Goal: Task Accomplishment & Management: Complete application form

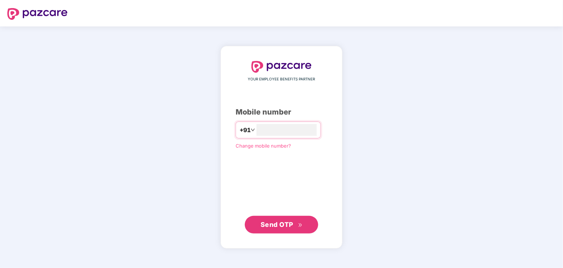
type input "**********"
click at [389, 193] on div "**********" at bounding box center [281, 147] width 563 height 242
click at [287, 222] on span "Send OTP" at bounding box center [277, 224] width 33 height 8
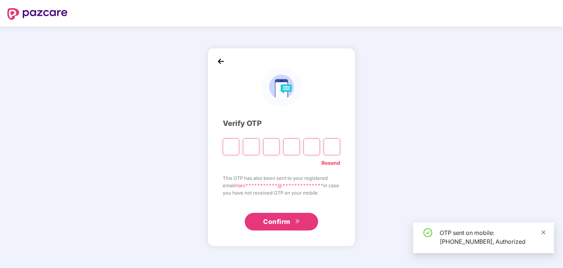
click at [544, 233] on icon "close" at bounding box center [543, 232] width 5 height 5
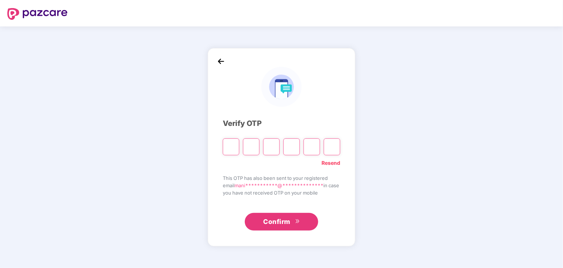
click at [229, 147] on input "Please enter verification code. Digit 1" at bounding box center [231, 146] width 17 height 17
type input "*"
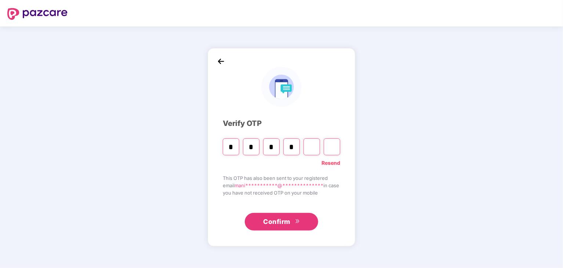
type input "*"
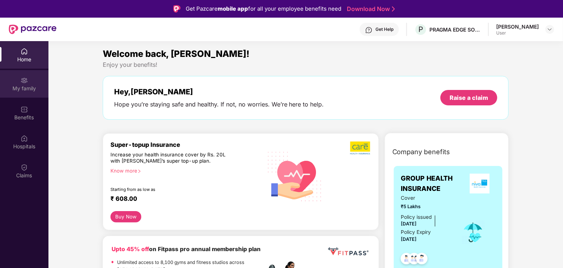
click at [31, 86] on div "My family" at bounding box center [24, 88] width 48 height 7
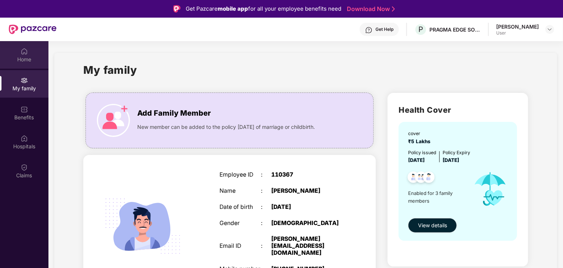
click at [24, 57] on div "Home" at bounding box center [24, 59] width 48 height 7
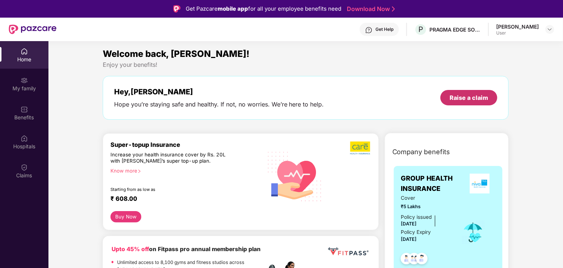
click at [483, 96] on div "Raise a claim" at bounding box center [469, 98] width 39 height 8
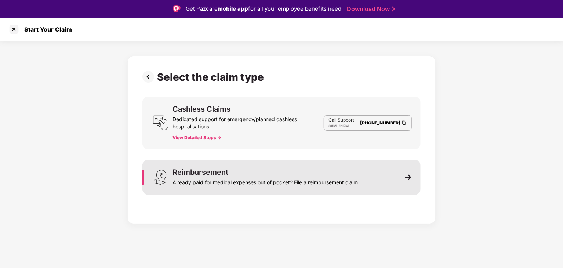
click at [410, 178] on img at bounding box center [408, 177] width 7 height 7
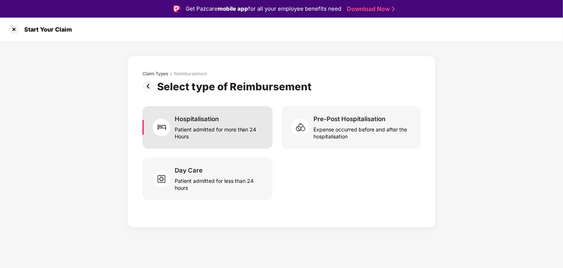
click at [222, 136] on div "Patient admitted for more than 24 Hours" at bounding box center [219, 131] width 89 height 17
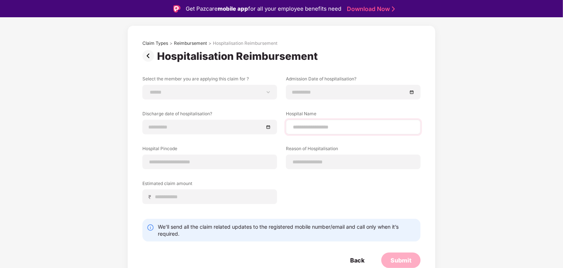
scroll to position [32, 0]
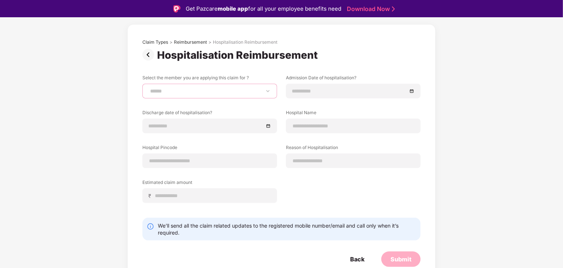
click at [264, 91] on select "**********" at bounding box center [210, 91] width 122 height 6
select select "**********"
click at [149, 88] on select "**********" at bounding box center [210, 91] width 122 height 6
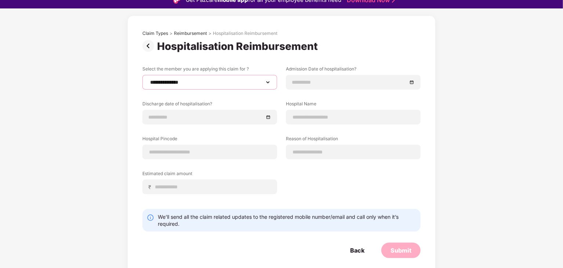
scroll to position [0, 0]
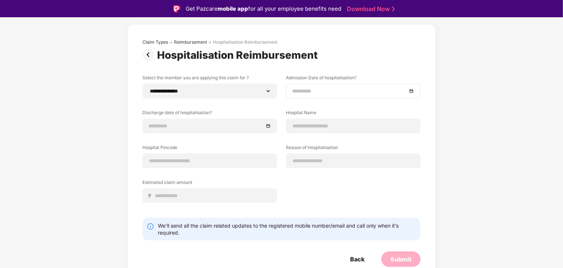
click at [412, 92] on div at bounding box center [353, 91] width 122 height 8
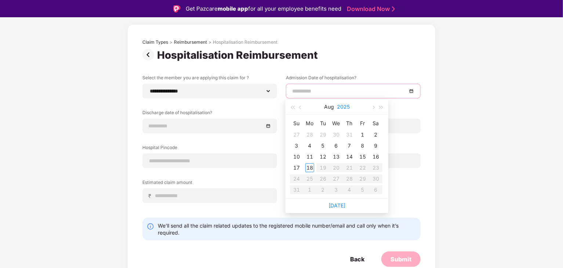
click at [341, 106] on button "2025" at bounding box center [343, 107] width 13 height 15
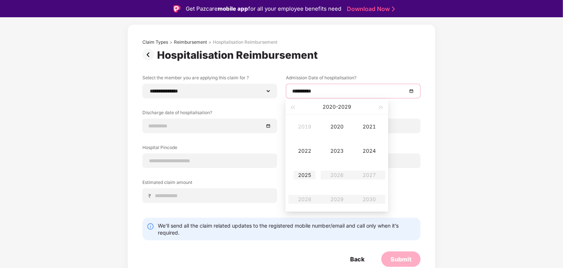
type input "**********"
click at [373, 152] on div "2024" at bounding box center [369, 151] width 22 height 9
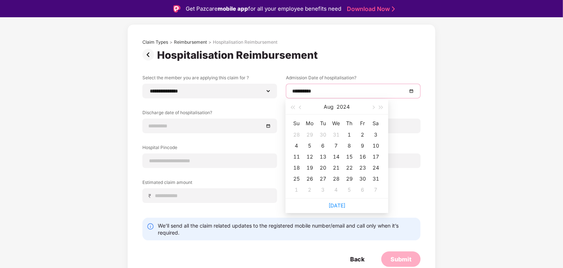
type input "**********"
click at [338, 105] on button "2024" at bounding box center [343, 107] width 13 height 15
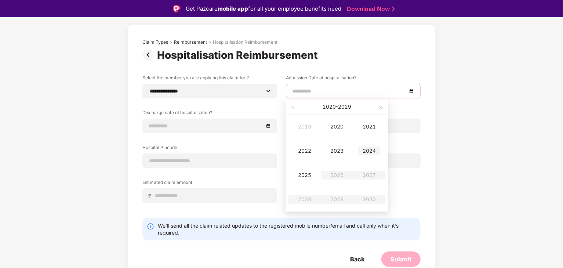
type input "**********"
click at [368, 152] on div "2024" at bounding box center [369, 151] width 22 height 9
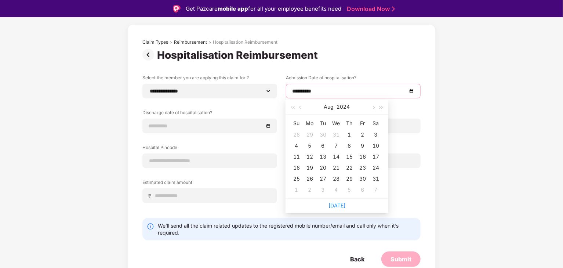
type input "**********"
click at [301, 106] on span "button" at bounding box center [301, 108] width 4 height 4
click at [313, 178] on div "24" at bounding box center [310, 178] width 9 height 9
type input "**********"
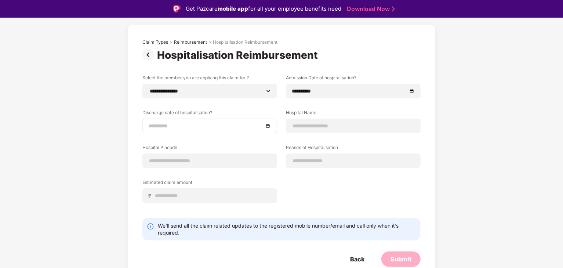
click at [268, 126] on div at bounding box center [210, 126] width 122 height 8
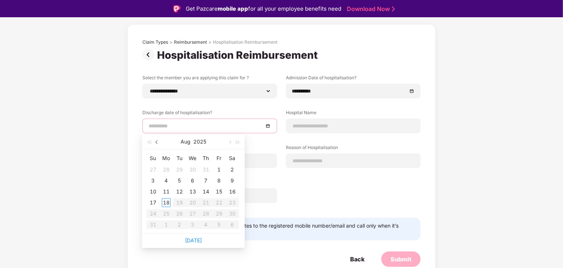
click at [157, 142] on span "button" at bounding box center [158, 143] width 4 height 4
type input "**********"
click at [154, 213] on div "29" at bounding box center [153, 213] width 9 height 9
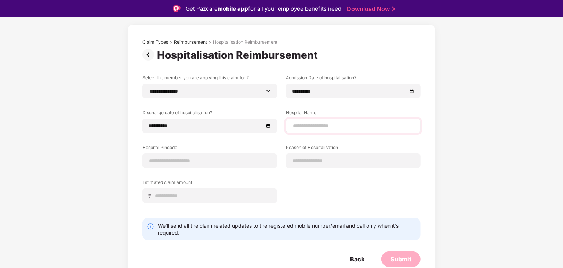
click at [320, 130] on div at bounding box center [353, 126] width 135 height 15
click at [320, 128] on input at bounding box center [353, 126] width 122 height 8
type input "**********"
click at [183, 162] on input at bounding box center [210, 161] width 122 height 8
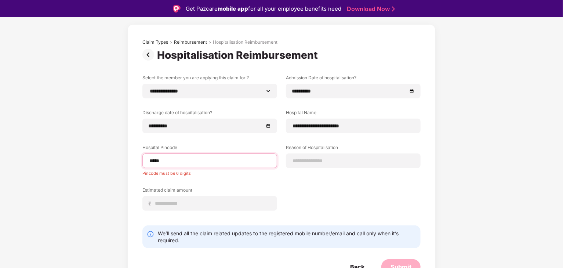
type input "******"
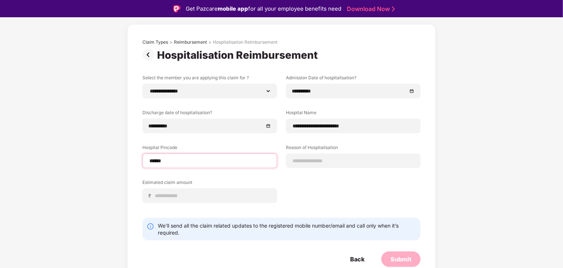
select select "*********"
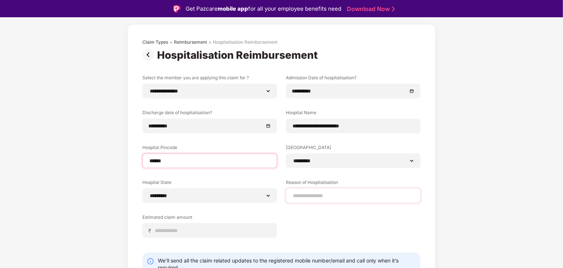
type input "******"
click at [326, 194] on input at bounding box center [353, 196] width 122 height 8
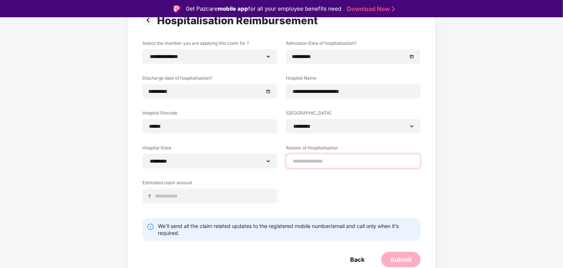
click at [321, 161] on input at bounding box center [353, 162] width 122 height 8
click at [449, 189] on div "**********" at bounding box center [281, 130] width 563 height 311
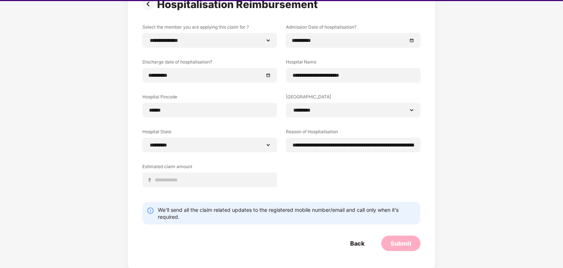
scroll to position [18, 0]
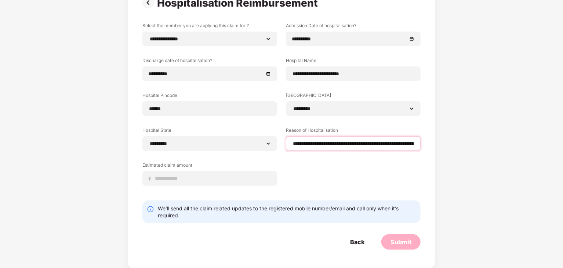
click at [397, 146] on input "**********" at bounding box center [353, 144] width 123 height 8
type input "**********"
click at [192, 178] on input at bounding box center [213, 179] width 116 height 8
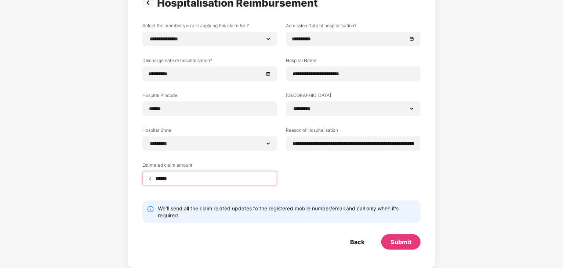
type input "******"
click at [314, 179] on div "**********" at bounding box center [281, 109] width 278 height 174
click at [403, 242] on div "Submit" at bounding box center [401, 242] width 21 height 8
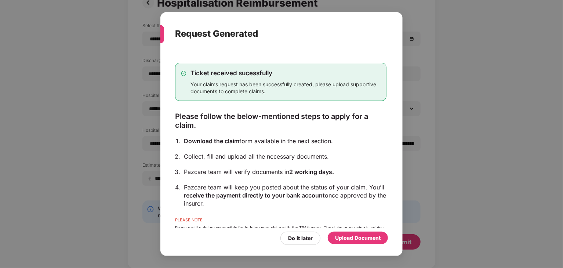
scroll to position [26, 0]
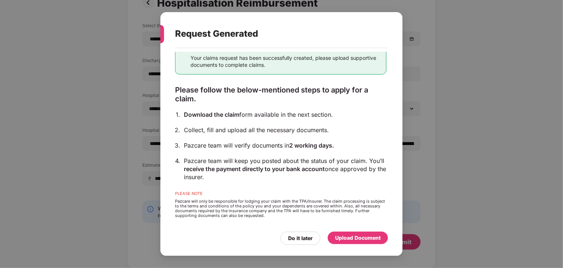
click at [362, 237] on div "Upload Document" at bounding box center [358, 238] width 46 height 8
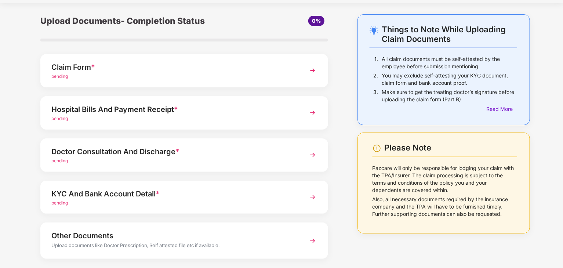
scroll to position [15, 0]
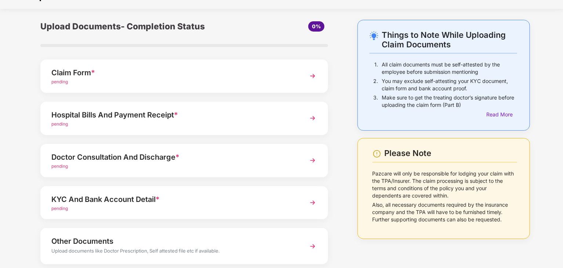
click at [302, 78] on div "Claim Form * pending" at bounding box center [184, 75] width 288 height 33
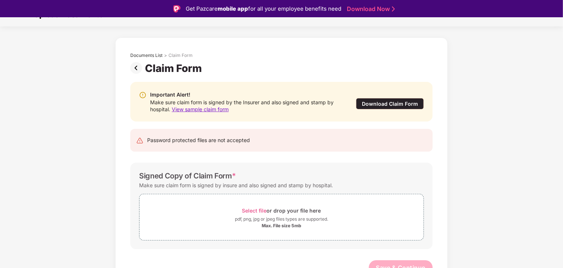
click at [384, 100] on div "Download Claim Form" at bounding box center [390, 103] width 68 height 11
click at [137, 65] on img at bounding box center [137, 68] width 15 height 12
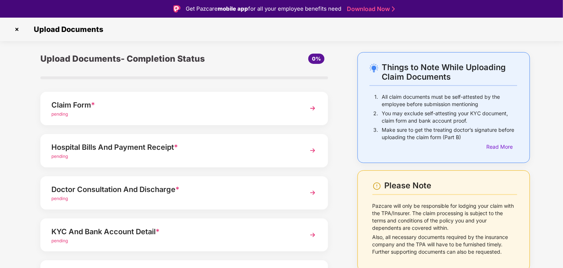
click at [313, 153] on img at bounding box center [312, 150] width 13 height 13
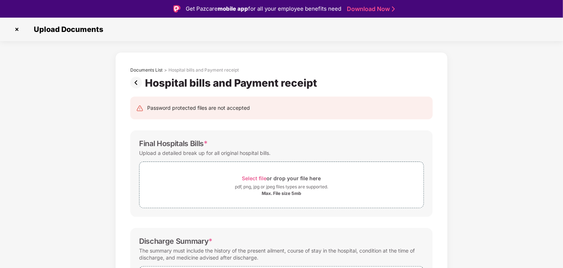
click at [136, 83] on img at bounding box center [137, 83] width 15 height 12
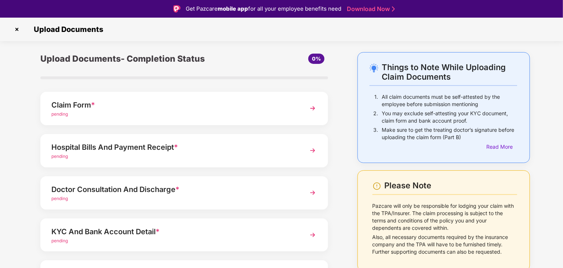
click at [314, 193] on img at bounding box center [312, 192] width 13 height 13
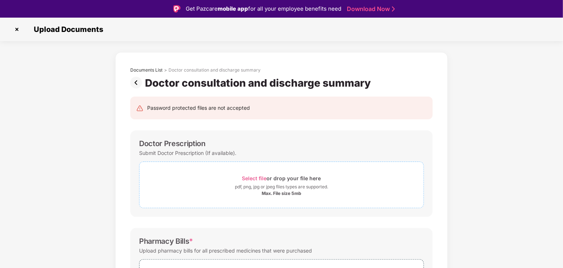
click at [268, 180] on div "Select file or drop your file here" at bounding box center [281, 178] width 79 height 10
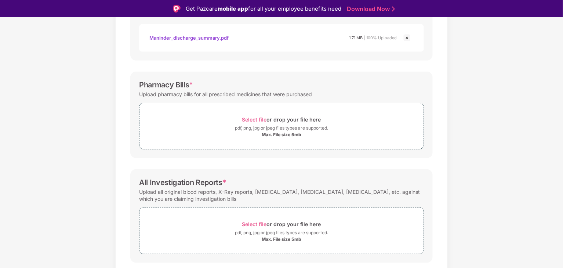
scroll to position [213, 0]
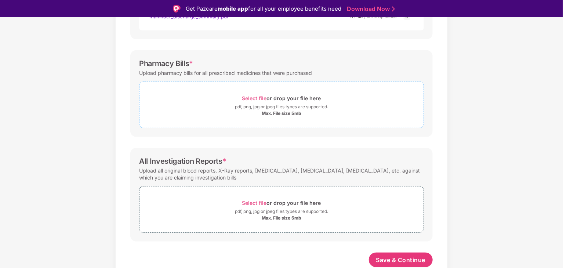
click at [259, 97] on span "Select file" at bounding box center [254, 98] width 25 height 6
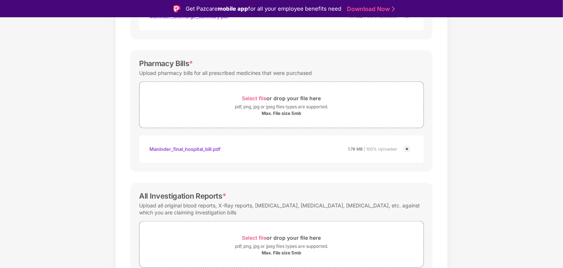
scroll to position [247, 0]
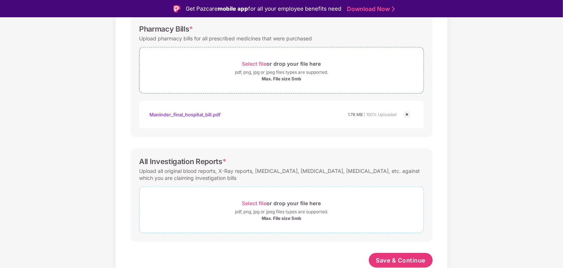
click at [261, 201] on span "Select file" at bounding box center [254, 203] width 25 height 6
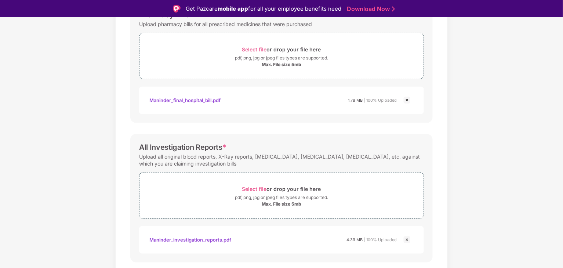
scroll to position [282, 0]
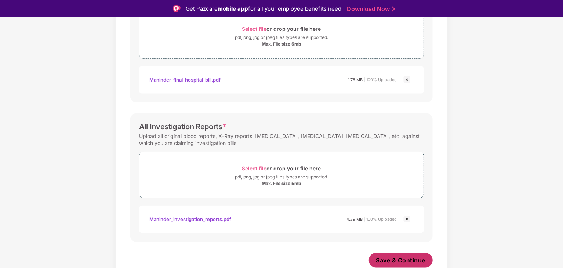
click at [402, 259] on span "Save & Continue" at bounding box center [401, 260] width 50 height 8
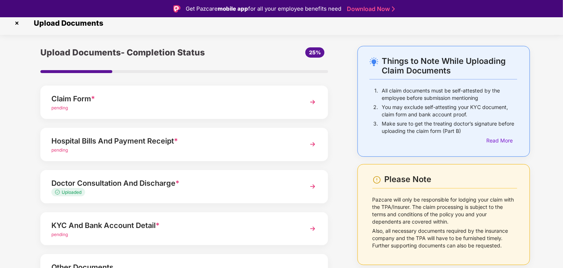
scroll to position [7, 0]
click at [177, 138] on span "*" at bounding box center [176, 140] width 4 height 9
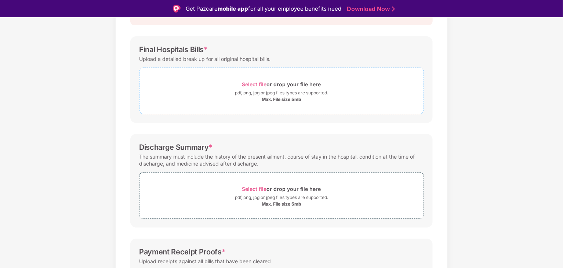
scroll to position [87, 0]
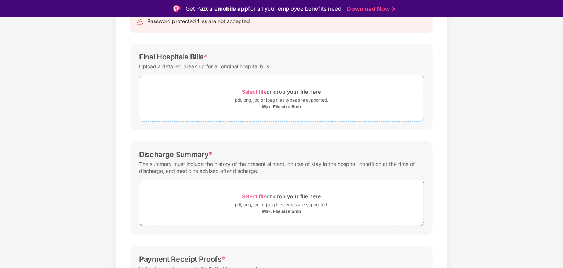
click at [260, 91] on span "Select file" at bounding box center [254, 92] width 25 height 6
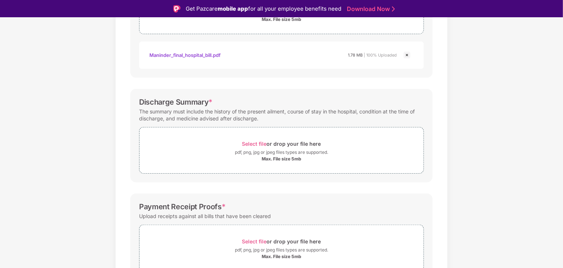
scroll to position [180, 0]
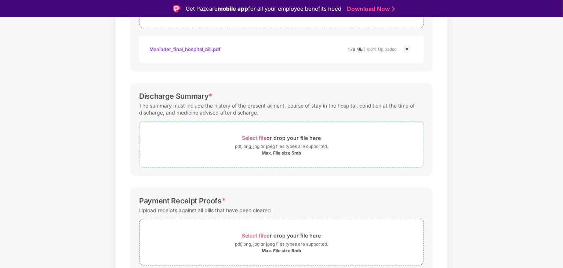
click at [254, 138] on span "Select file" at bounding box center [254, 138] width 25 height 6
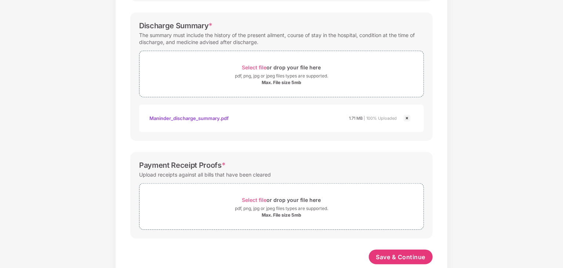
scroll to position [247, 0]
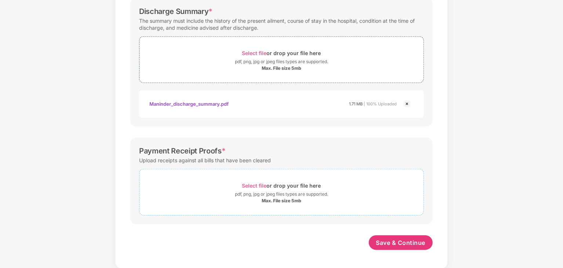
click at [262, 187] on span "Select file" at bounding box center [254, 186] width 25 height 6
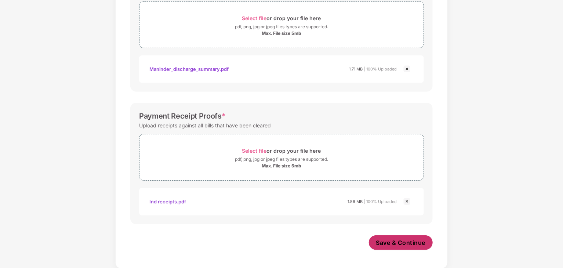
click at [394, 241] on span "Save & Continue" at bounding box center [401, 243] width 50 height 8
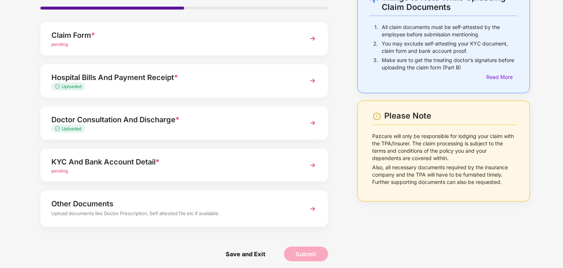
scroll to position [57, 0]
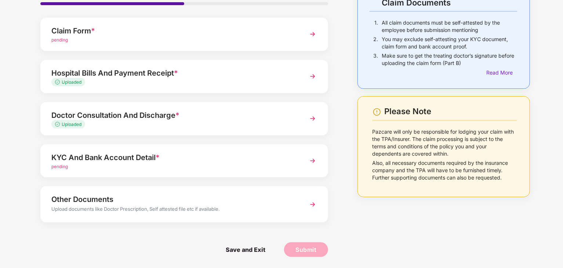
click at [130, 162] on div "KYC And Bank Account Detail *" at bounding box center [172, 158] width 243 height 12
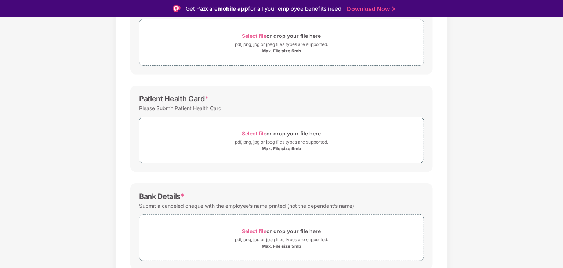
scroll to position [142, 0]
click at [256, 36] on span "Select file" at bounding box center [254, 36] width 25 height 6
click at [254, 132] on span "Select file" at bounding box center [254, 133] width 25 height 6
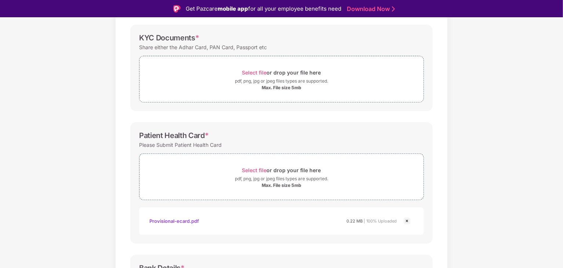
scroll to position [104, 0]
click at [256, 72] on span "Select file" at bounding box center [254, 74] width 25 height 6
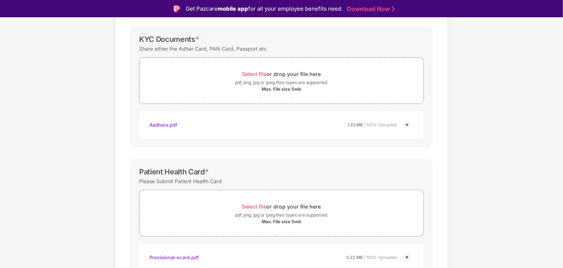
click at [163, 124] on div "Aadhara.pdf" at bounding box center [163, 125] width 28 height 12
click at [408, 124] on img at bounding box center [407, 124] width 9 height 9
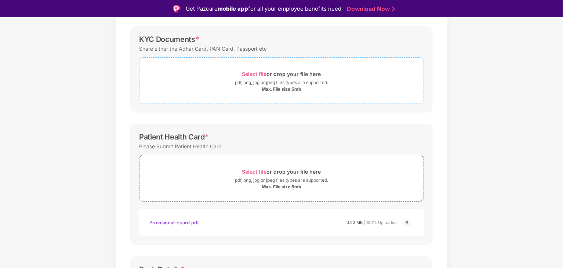
click at [261, 75] on span "Select file" at bounding box center [254, 74] width 25 height 6
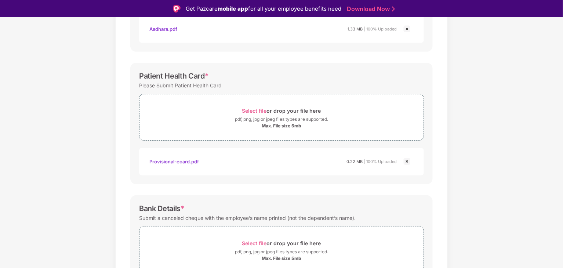
scroll to position [241, 0]
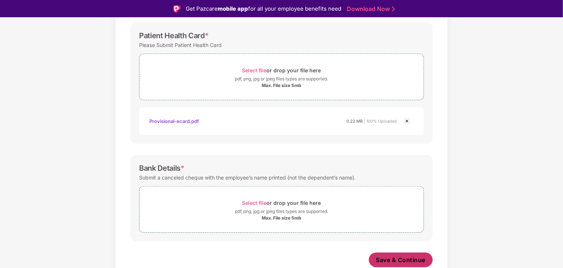
click at [386, 259] on span "Save & Continue" at bounding box center [401, 260] width 50 height 8
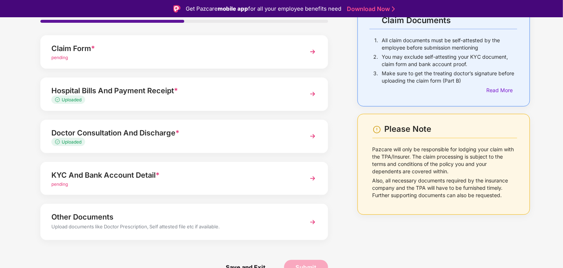
scroll to position [18, 0]
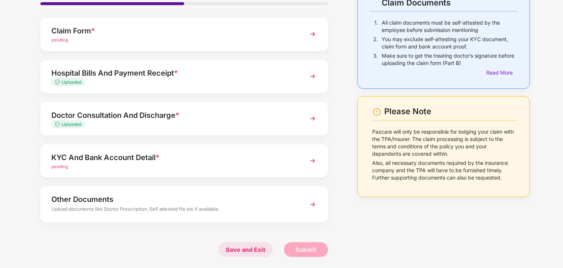
click at [249, 250] on span "Save and Exit" at bounding box center [246, 249] width 54 height 15
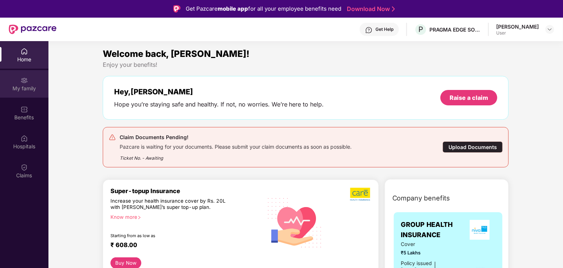
click at [25, 87] on div "My family" at bounding box center [24, 88] width 48 height 7
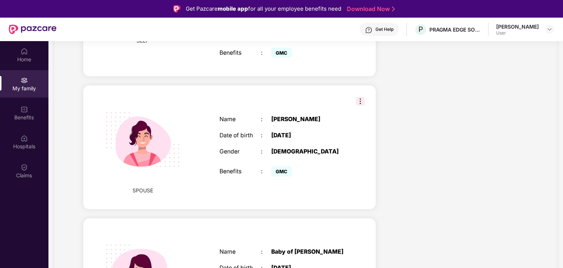
scroll to position [236, 0]
click at [362, 97] on img at bounding box center [360, 101] width 9 height 9
click at [360, 169] on div "SPOUSE Name : Dashetti Samatha Date of birth : 01 Mar 1996 Gender : FEMALE Bene…" at bounding box center [229, 147] width 293 height 123
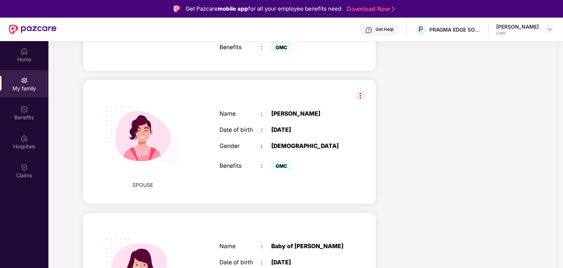
scroll to position [292, 0]
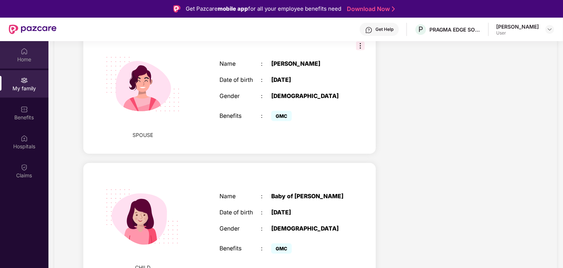
click at [25, 61] on div "Home" at bounding box center [24, 59] width 48 height 7
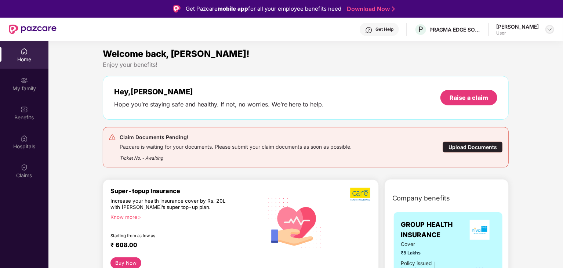
click at [549, 28] on img at bounding box center [550, 29] width 6 height 6
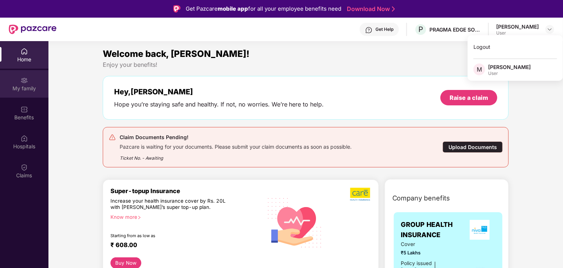
click at [21, 89] on div "My family" at bounding box center [24, 88] width 48 height 7
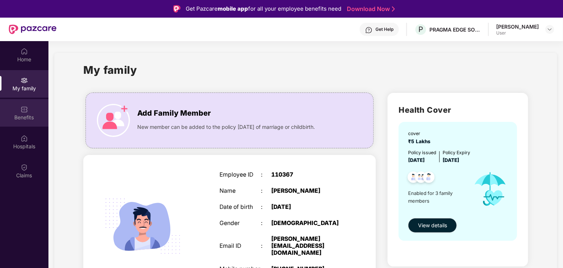
click at [19, 111] on div "Benefits" at bounding box center [24, 113] width 48 height 28
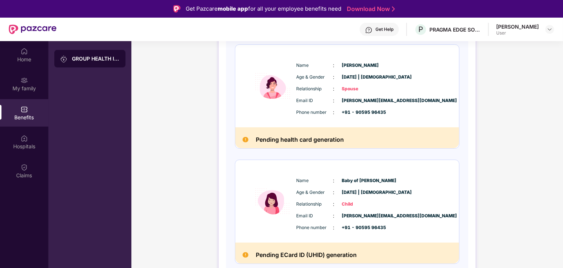
scroll to position [41, 0]
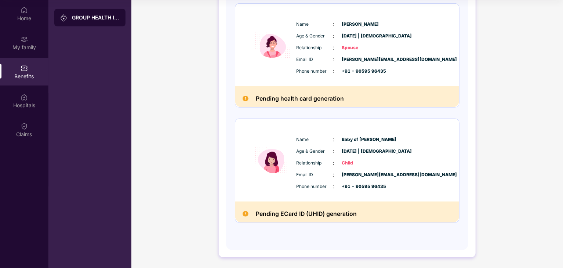
click at [378, 141] on span "Baby of [PERSON_NAME]" at bounding box center [360, 139] width 37 height 7
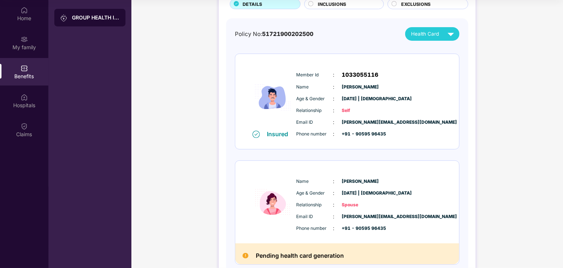
scroll to position [54, 0]
click at [453, 33] on img at bounding box center [451, 34] width 13 height 13
click at [438, 66] on div "Baby of [PERSON_NAME]" at bounding box center [432, 66] width 68 height 8
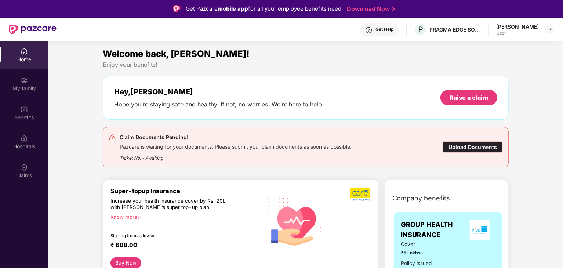
click at [469, 147] on div "Upload Documents" at bounding box center [473, 146] width 60 height 11
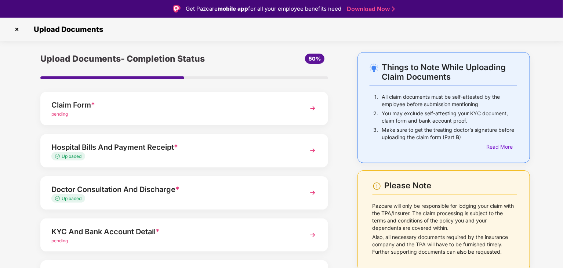
click at [108, 109] on div "Claim Form *" at bounding box center [172, 105] width 243 height 12
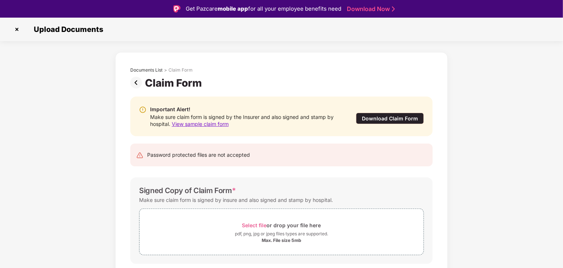
scroll to position [22, 0]
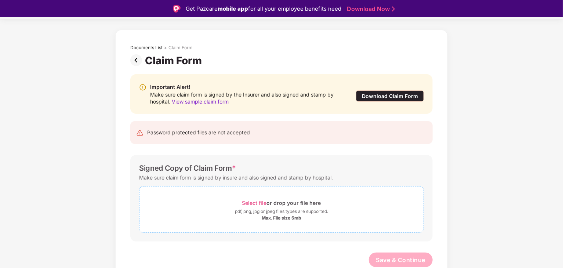
click at [259, 201] on span "Select file" at bounding box center [254, 203] width 25 height 6
click at [191, 101] on span "View sample claim form" at bounding box center [200, 101] width 57 height 6
click at [382, 94] on div "Download Claim Form" at bounding box center [390, 95] width 68 height 11
click at [256, 203] on span "Select file" at bounding box center [254, 203] width 25 height 6
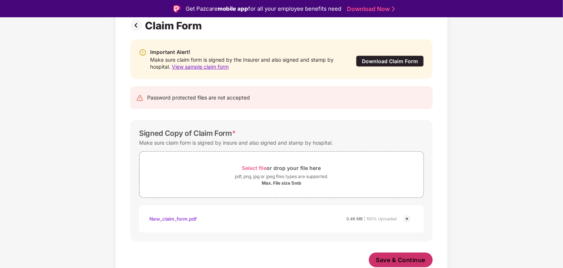
click at [404, 262] on span "Save & Continue" at bounding box center [401, 260] width 50 height 8
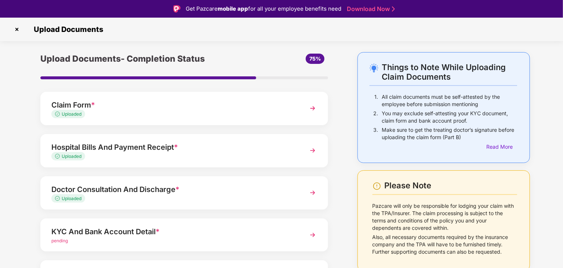
scroll to position [57, 0]
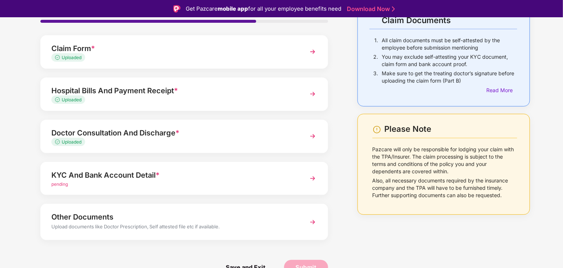
click at [311, 180] on img at bounding box center [312, 178] width 13 height 13
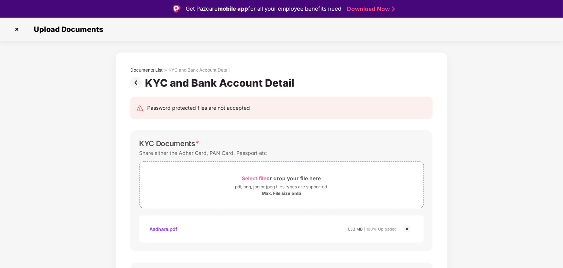
click at [136, 83] on img at bounding box center [137, 83] width 15 height 12
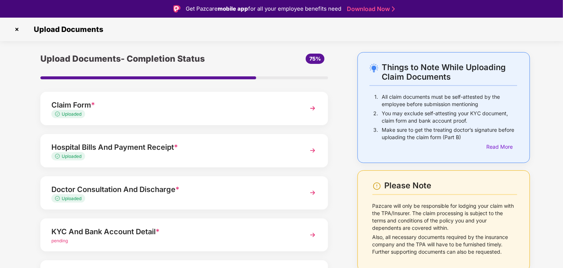
scroll to position [57, 0]
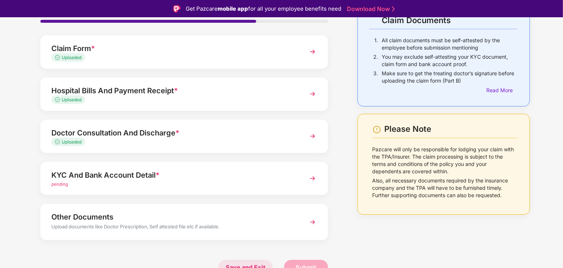
click at [252, 265] on span "Save and Exit" at bounding box center [246, 267] width 54 height 15
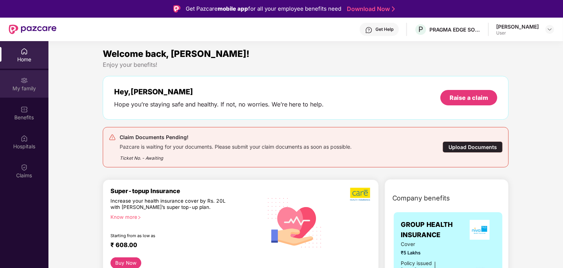
click at [22, 87] on div "My family" at bounding box center [24, 88] width 48 height 7
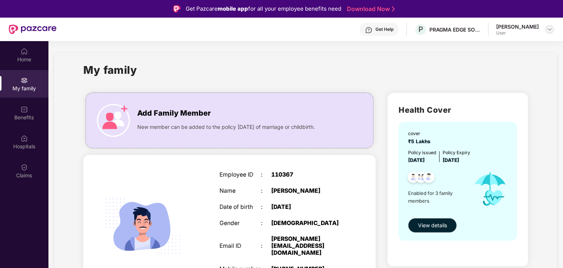
click at [549, 30] on img at bounding box center [550, 29] width 6 height 6
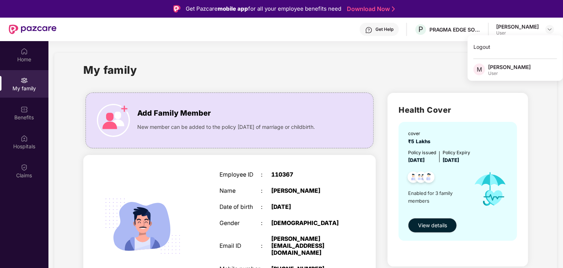
click at [383, 79] on div "My family" at bounding box center [305, 74] width 445 height 25
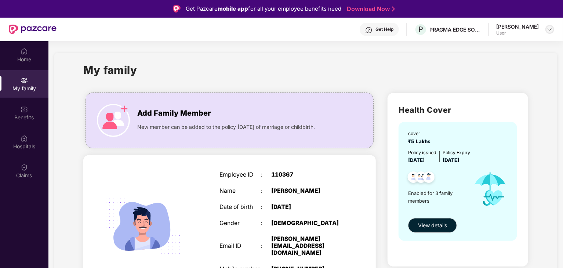
click at [550, 31] on img at bounding box center [550, 29] width 6 height 6
click at [486, 49] on div "Logout" at bounding box center [515, 47] width 95 height 14
